Goal: Transaction & Acquisition: Purchase product/service

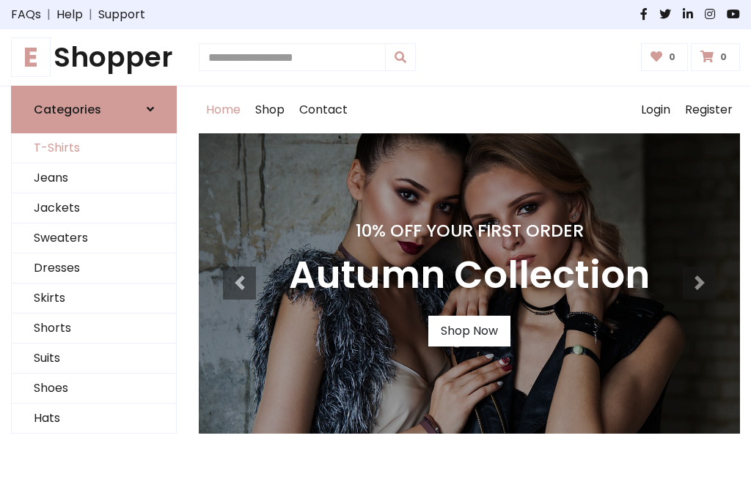
click at [94, 148] on link "T-Shirts" at bounding box center [94, 148] width 164 height 30
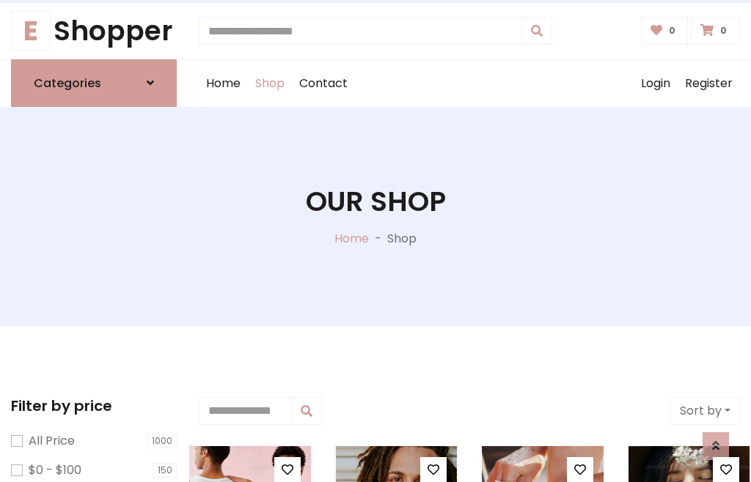
scroll to position [26, 0]
click at [375, 216] on h1 "Our Shop" at bounding box center [376, 201] width 140 height 33
click at [469, 83] on div "Home Shop Contact Log out Login Register" at bounding box center [469, 83] width 541 height 47
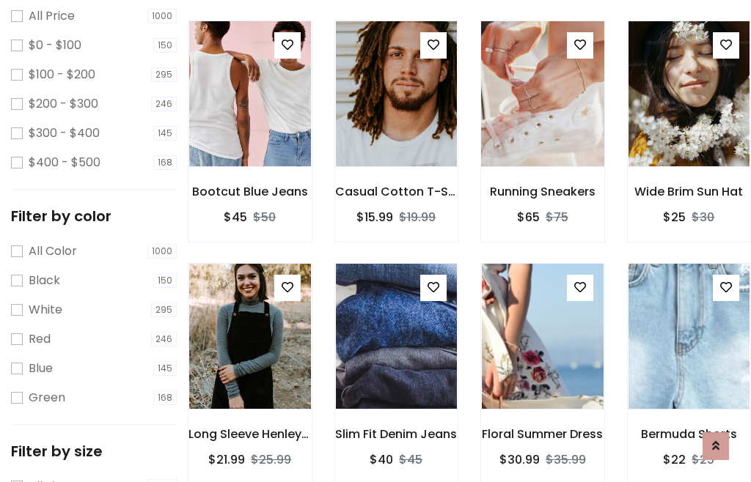
click at [542, 120] on img at bounding box center [542, 94] width 146 height 352
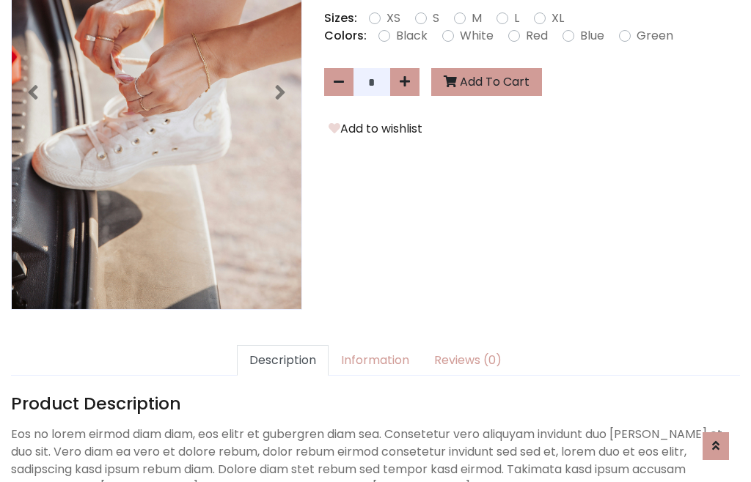
scroll to position [359, 0]
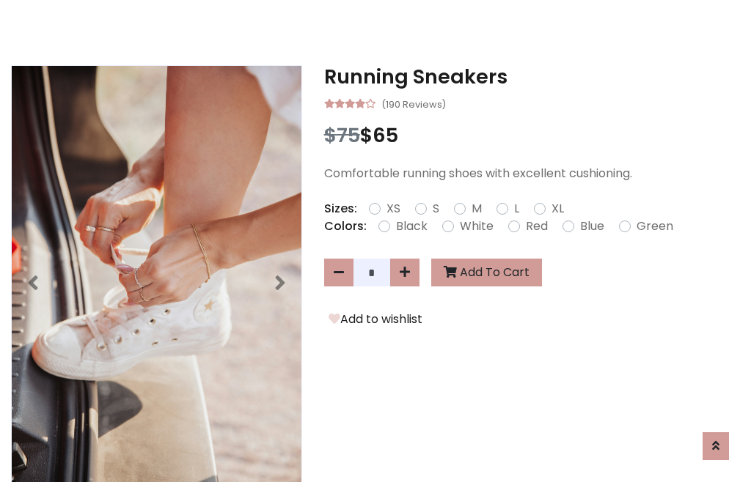
click at [532, 76] on h3 "Running Sneakers" at bounding box center [532, 76] width 416 height 23
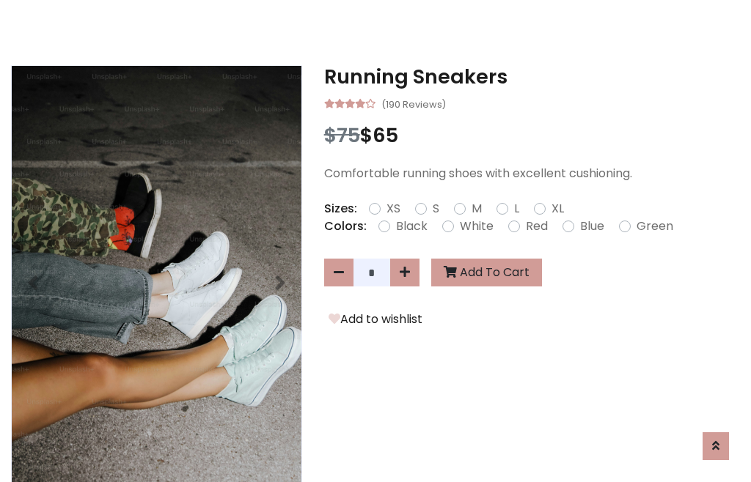
click at [532, 76] on h3 "Running Sneakers" at bounding box center [532, 76] width 416 height 23
